Goal: Task Accomplishment & Management: Use online tool/utility

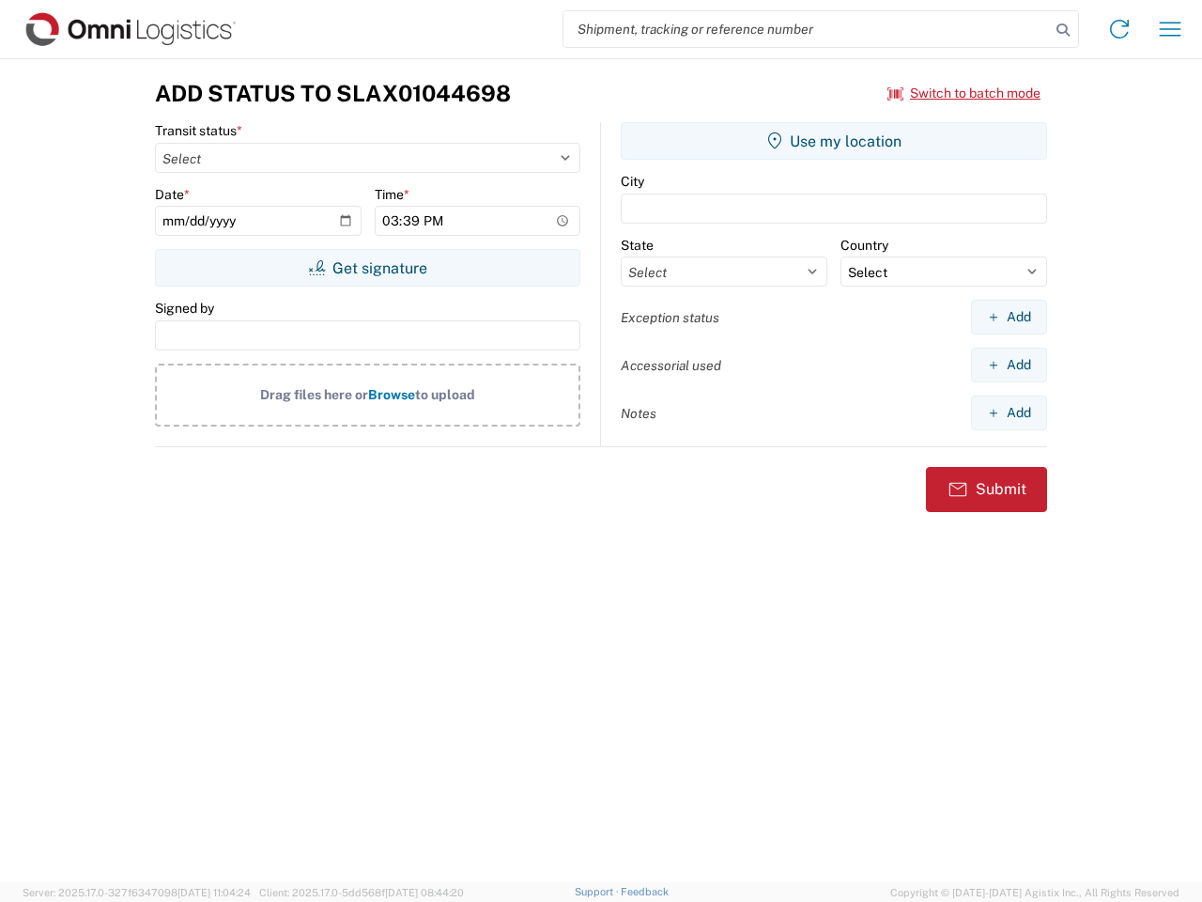
click at [807, 29] on input "search" at bounding box center [807, 29] width 487 height 36
click at [1063, 30] on icon at bounding box center [1063, 30] width 26 height 26
click at [1120, 29] on icon at bounding box center [1120, 29] width 30 height 30
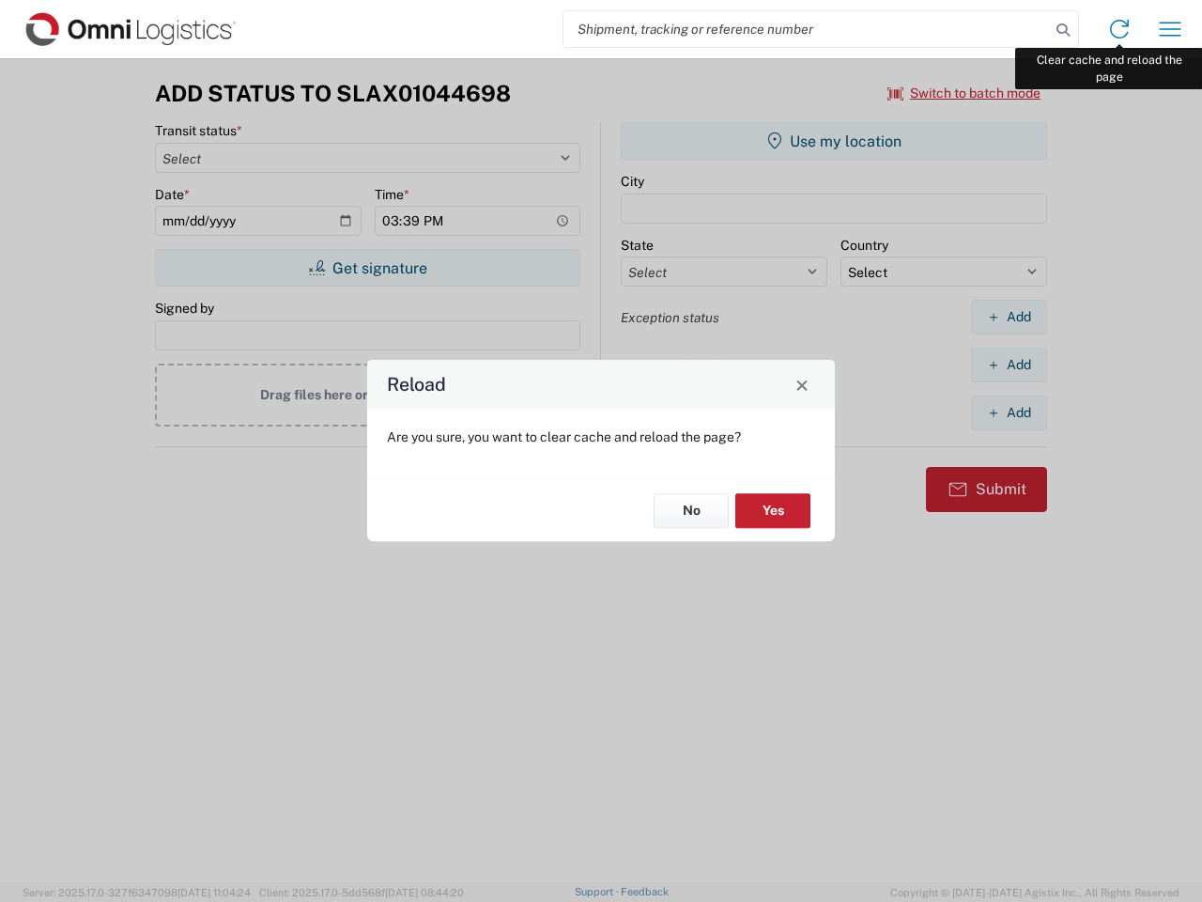
click at [1170, 29] on div "Reload Are you sure, you want to clear cache and reload the page? No Yes" at bounding box center [601, 451] width 1202 height 902
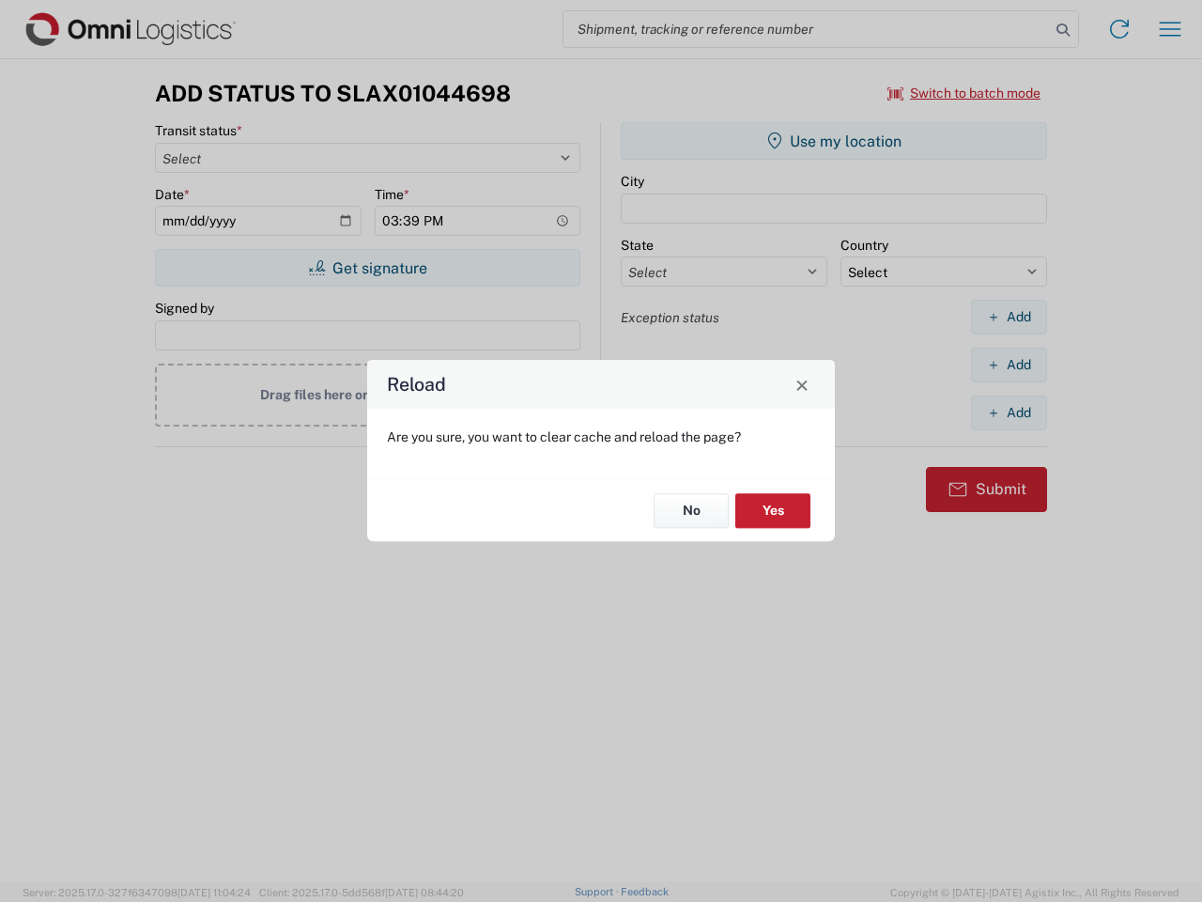
click at [965, 93] on div "Reload Are you sure, you want to clear cache and reload the page? No Yes" at bounding box center [601, 451] width 1202 height 902
click at [367, 268] on div "Reload Are you sure, you want to clear cache and reload the page? No Yes" at bounding box center [601, 451] width 1202 height 902
click at [834, 141] on div "Reload Are you sure, you want to clear cache and reload the page? No Yes" at bounding box center [601, 451] width 1202 height 902
click at [1009, 317] on div "Reload Are you sure, you want to clear cache and reload the page? No Yes" at bounding box center [601, 451] width 1202 height 902
click at [1009, 364] on div "Reload Are you sure, you want to clear cache and reload the page? No Yes" at bounding box center [601, 451] width 1202 height 902
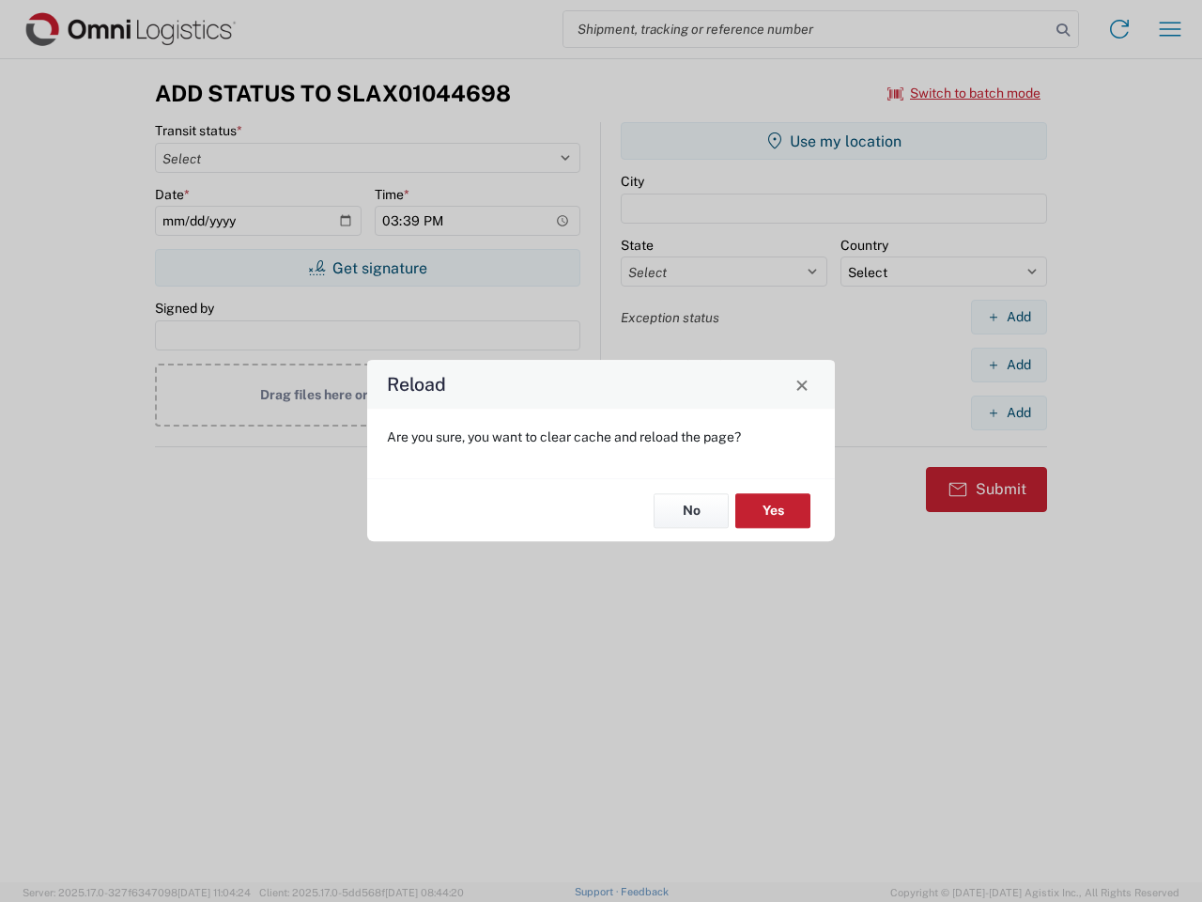
click at [1009, 412] on div "Reload Are you sure, you want to clear cache and reload the page? No Yes" at bounding box center [601, 451] width 1202 height 902
